Goal: Task Accomplishment & Management: Manage account settings

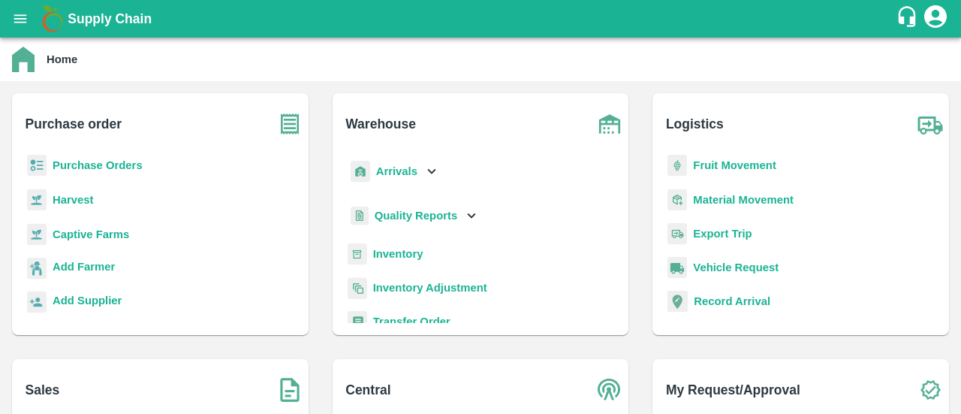
scroll to position [198, 0]
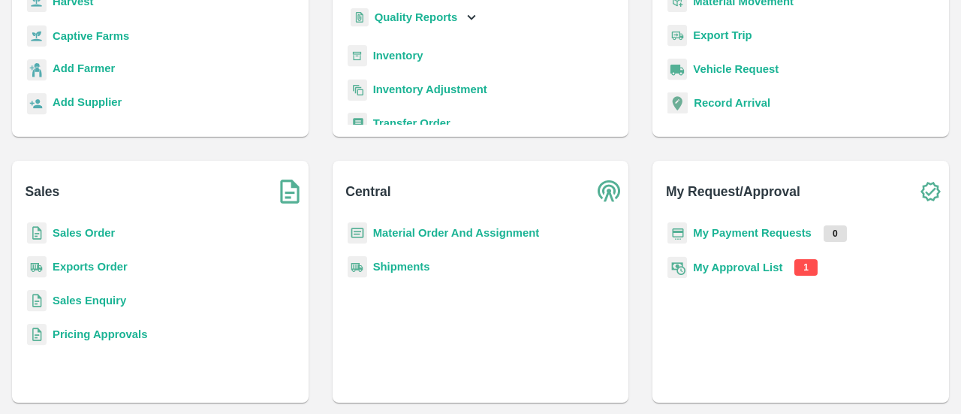
click at [755, 262] on b "My Approval List" at bounding box center [737, 267] width 89 height 12
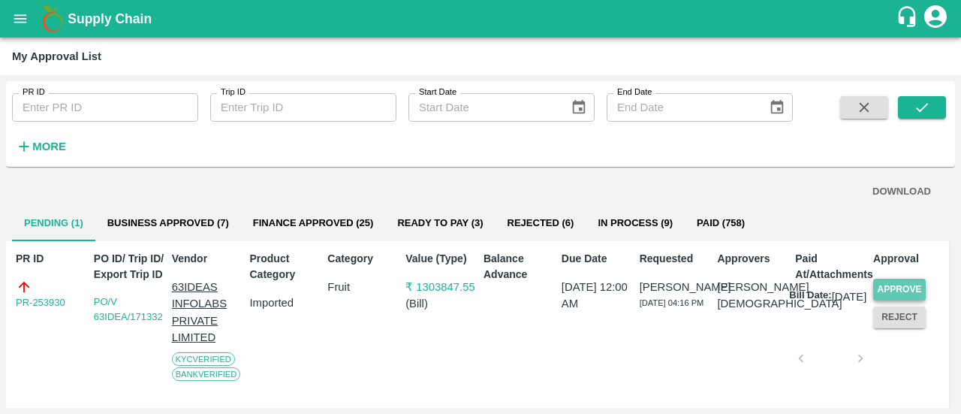
click at [880, 290] on button "Approve" at bounding box center [899, 289] width 53 height 22
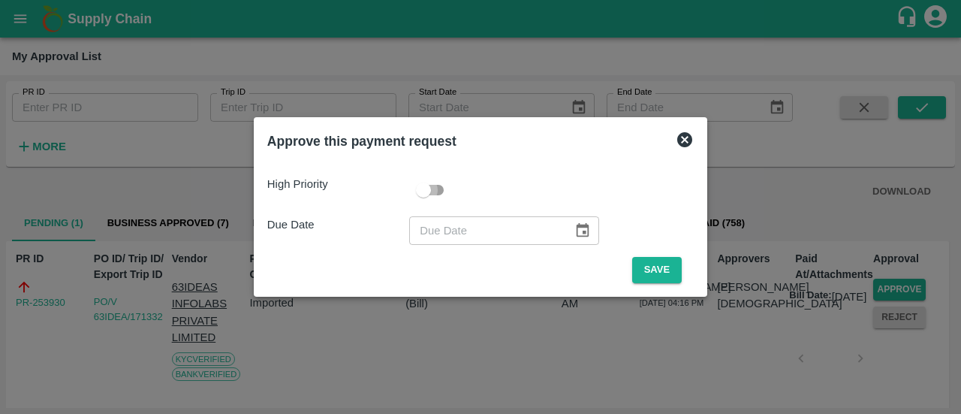
click at [444, 185] on input "checkbox" at bounding box center [423, 190] width 86 height 29
checkbox input "true"
click at [575, 231] on icon "Choose date" at bounding box center [582, 230] width 17 height 17
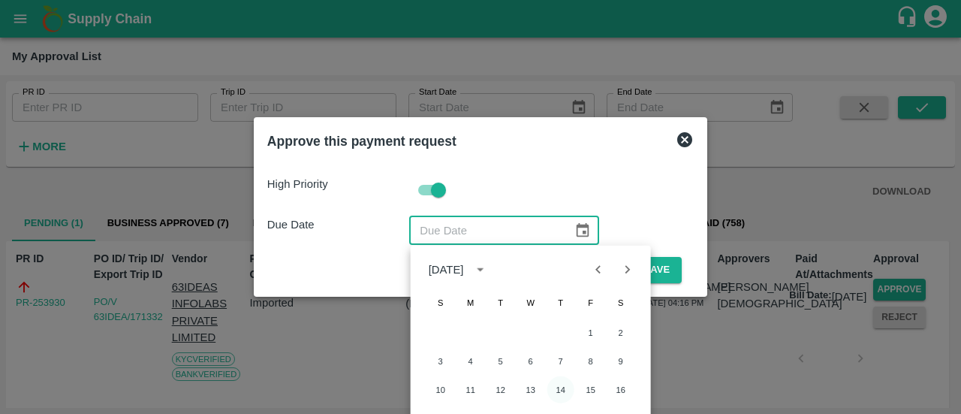
click at [556, 386] on button "14" at bounding box center [560, 389] width 27 height 27
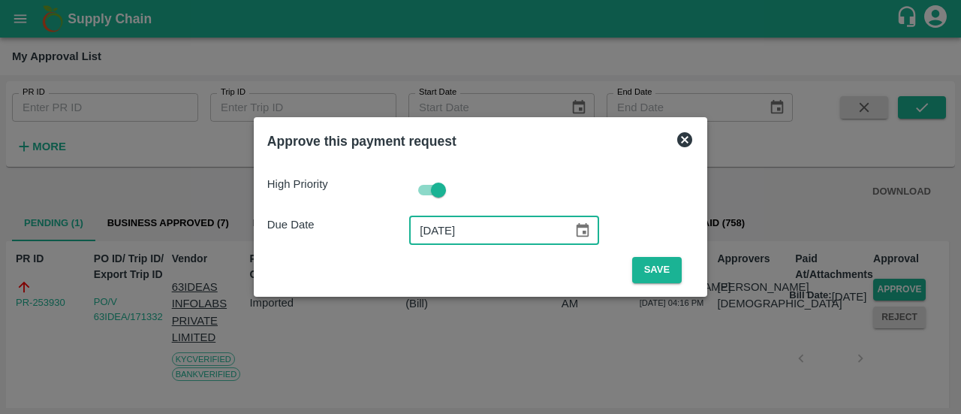
click at [431, 227] on input "[DATE]" at bounding box center [485, 230] width 153 height 29
type input "[DATE]"
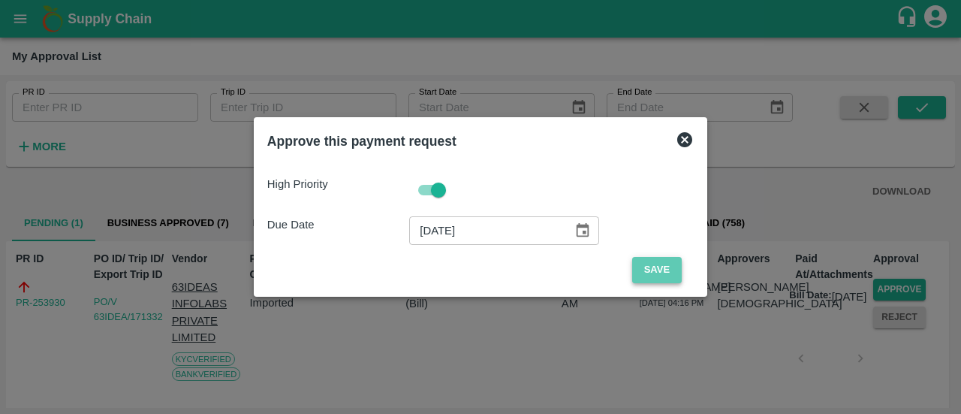
click at [651, 271] on button "Save" at bounding box center [657, 270] width 50 height 26
